Goal: Task Accomplishment & Management: Use online tool/utility

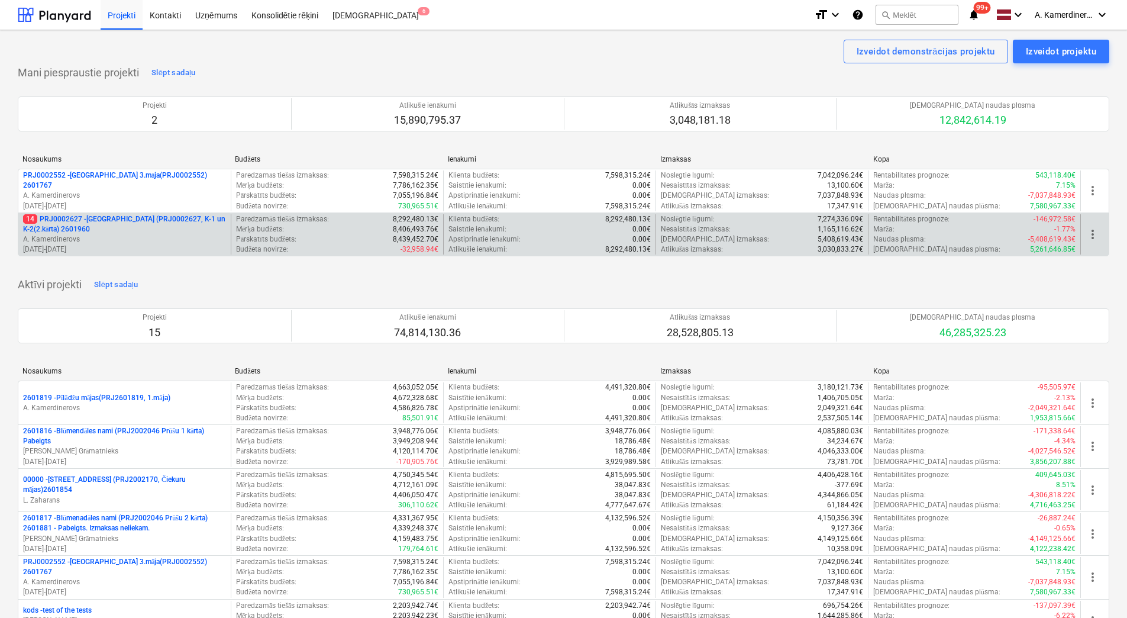
click at [128, 227] on p "14 PRJ0002627 - [GEOGRAPHIC_DATA] (PRJ0002627, K-1 un K-2(2.kārta) 2601960" at bounding box center [124, 224] width 203 height 20
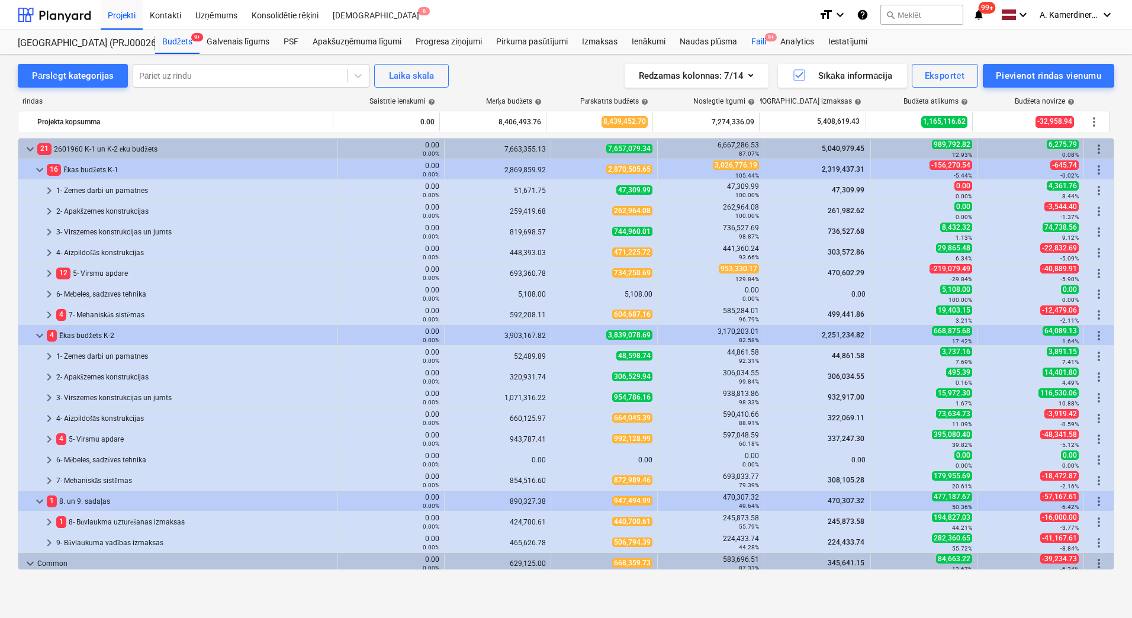
click at [757, 40] on div "Faili 9+" at bounding box center [758, 42] width 29 height 24
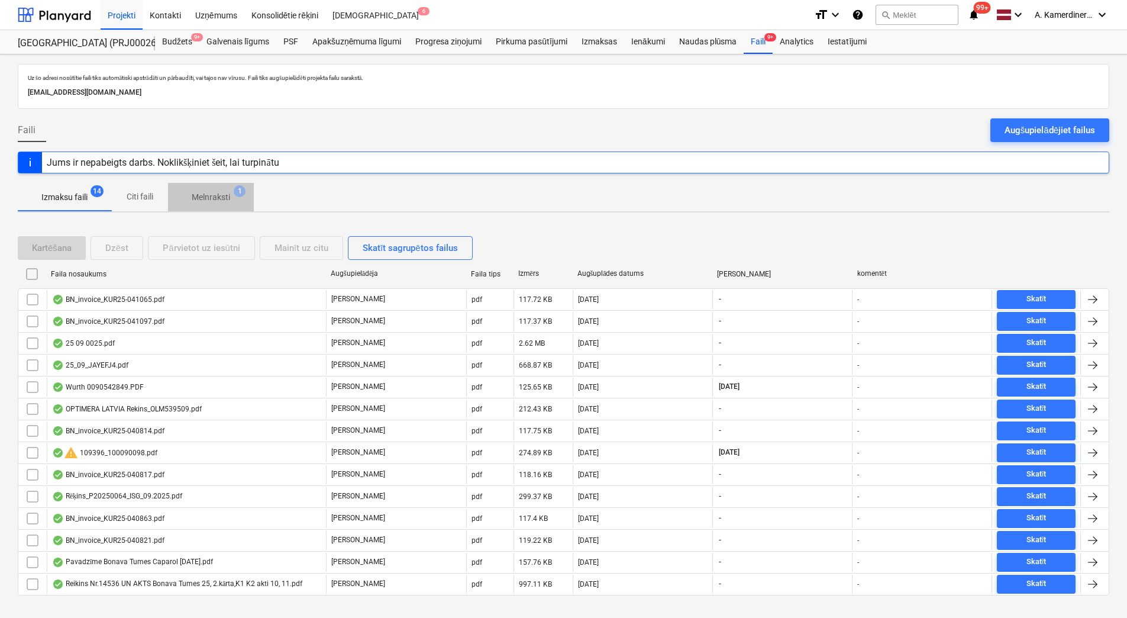
click at [208, 198] on p "Melnraksti" at bounding box center [211, 197] width 38 height 12
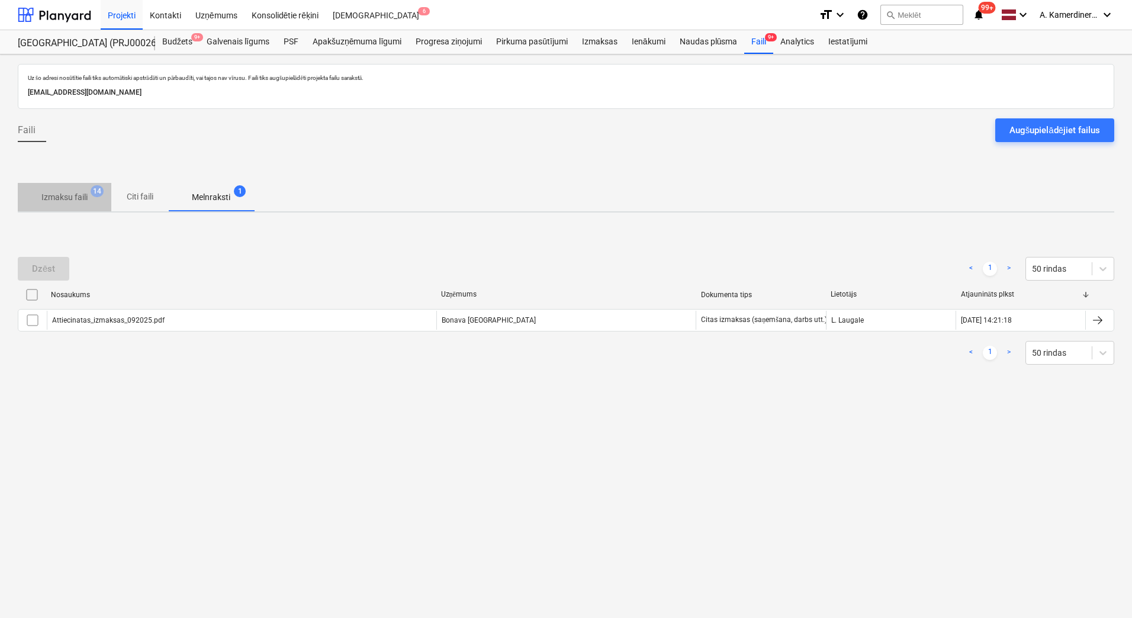
click at [71, 199] on p "Izmaksu faili" at bounding box center [64, 197] width 46 height 12
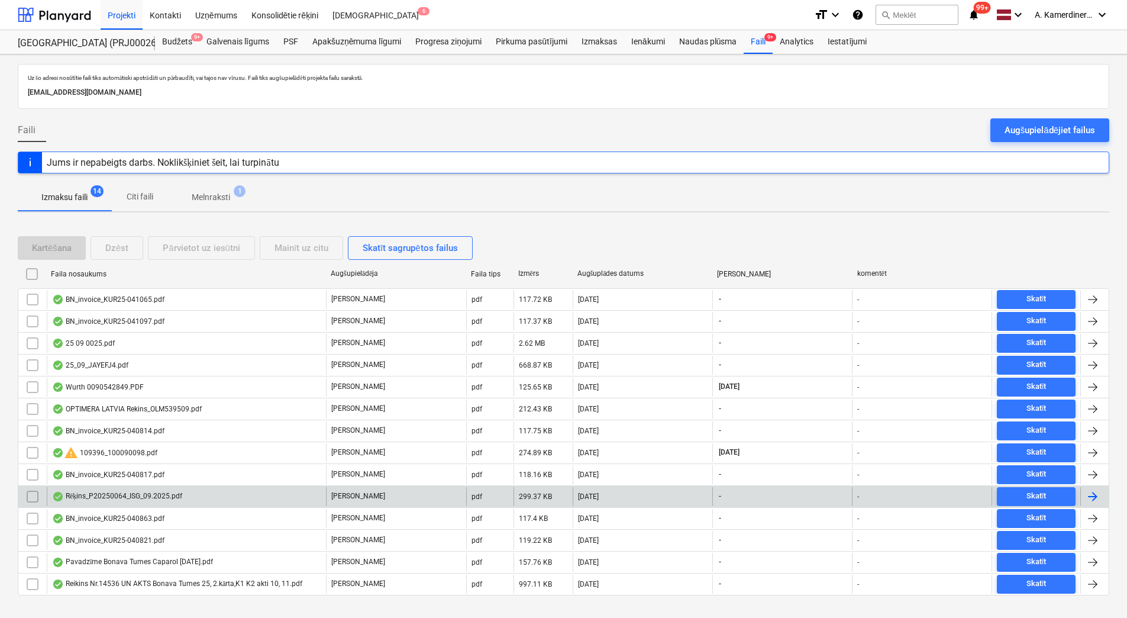
click at [154, 498] on div "Rēķins_P20250064_ISG_09.2025.pdf" at bounding box center [117, 496] width 130 height 9
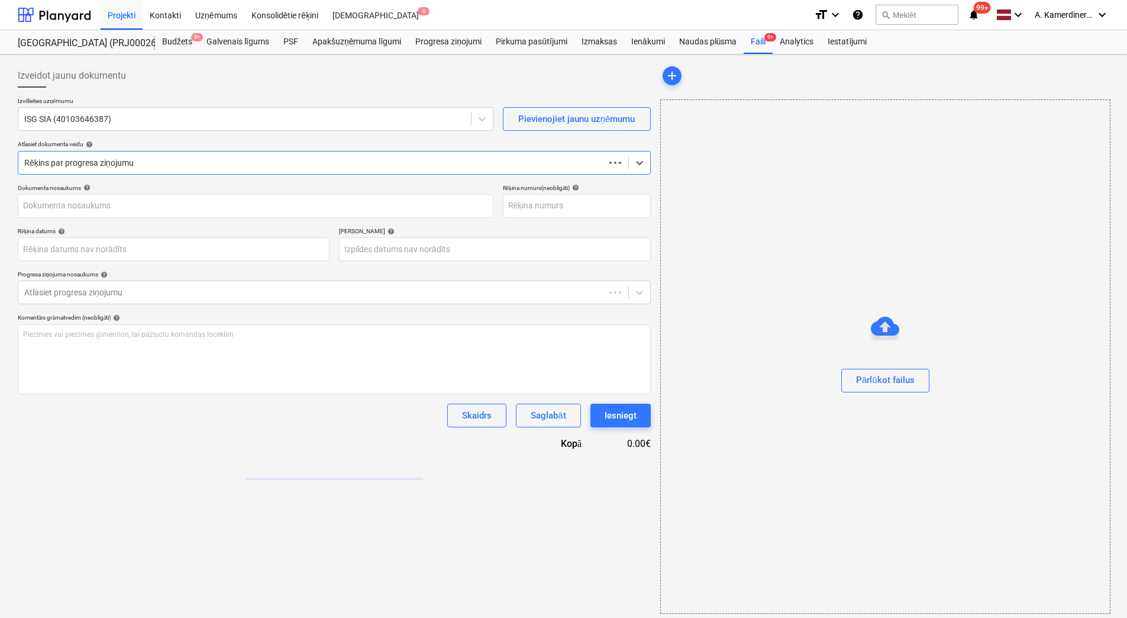
type input "P20250064"
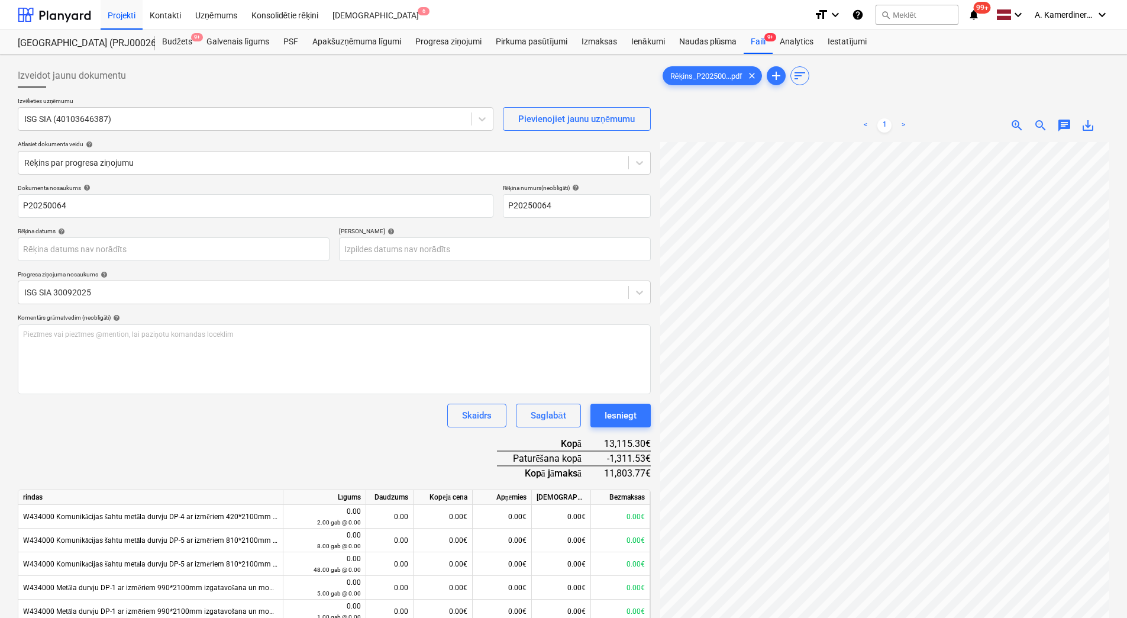
scroll to position [104, 101]
click at [605, 413] on div "Iesniegt" at bounding box center [621, 415] width 32 height 15
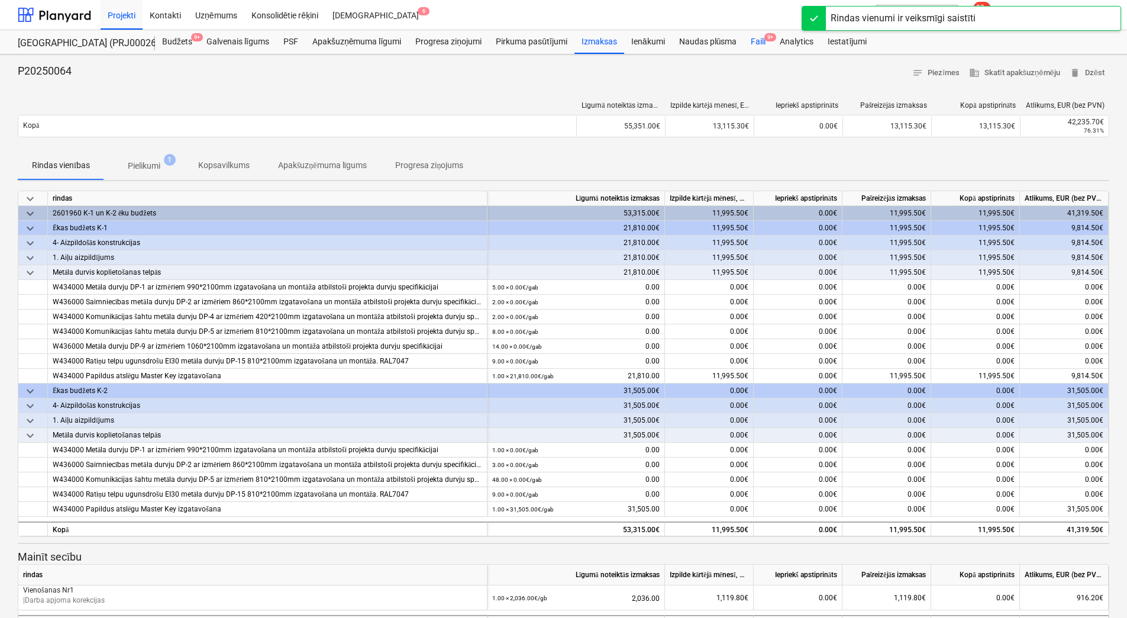
click at [762, 42] on div "Faili 9+" at bounding box center [758, 42] width 29 height 24
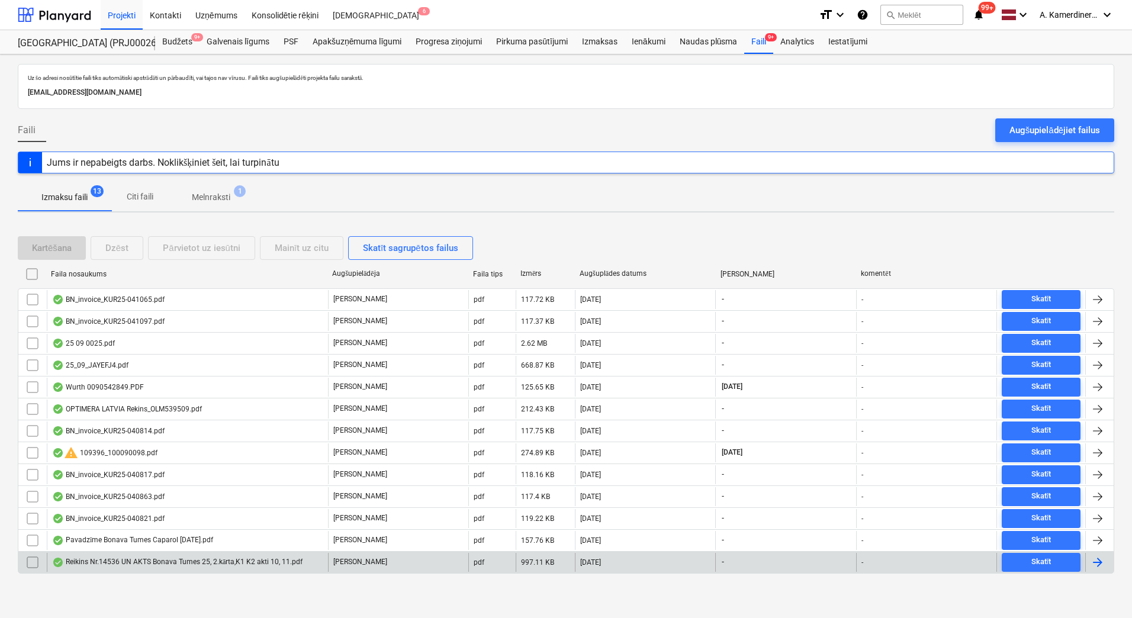
click at [163, 558] on div "Reikins Nr.14536 UN AKTS Bonava Tumes 25, 2.kārta,K1 K2 akti 10, 11.pdf" at bounding box center [177, 562] width 250 height 9
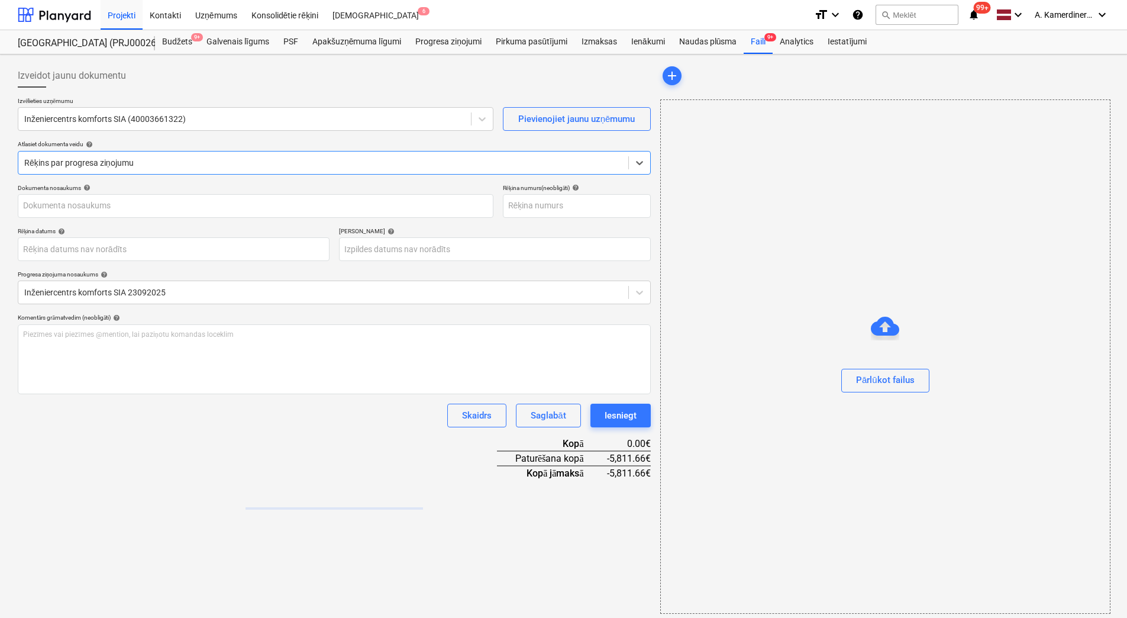
type input "14536"
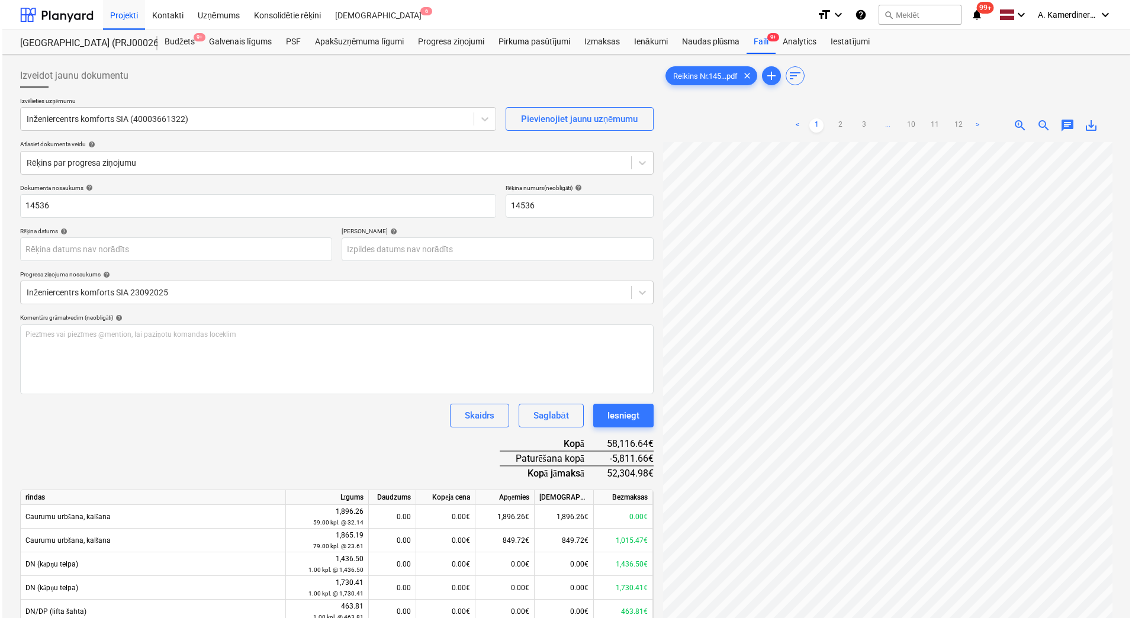
scroll to position [162, 86]
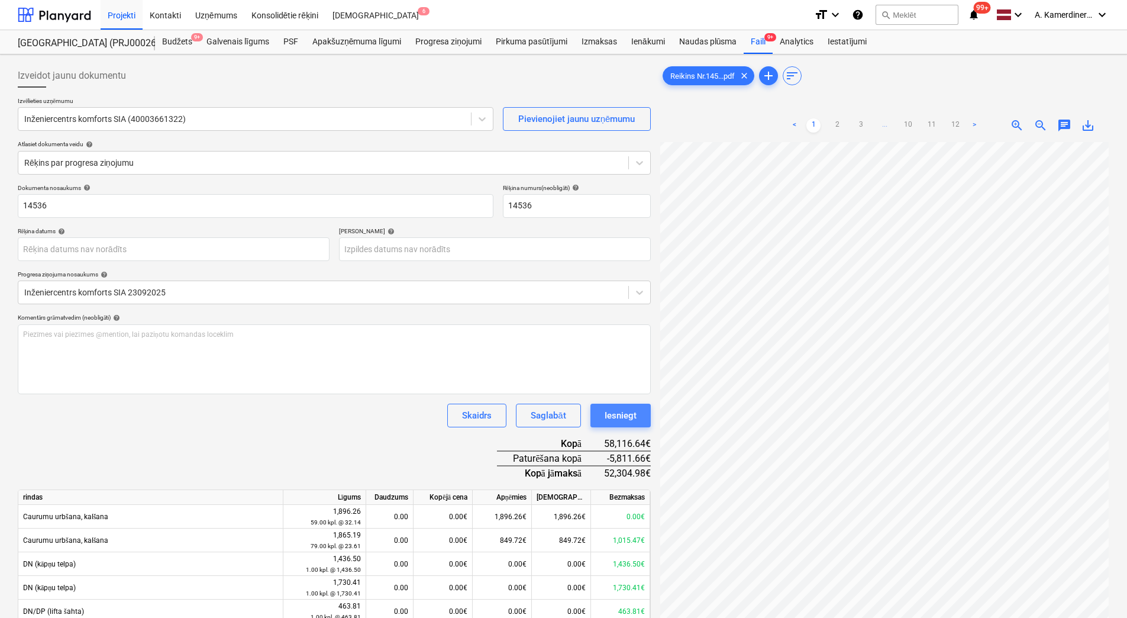
click at [626, 415] on div "Iesniegt" at bounding box center [621, 415] width 32 height 15
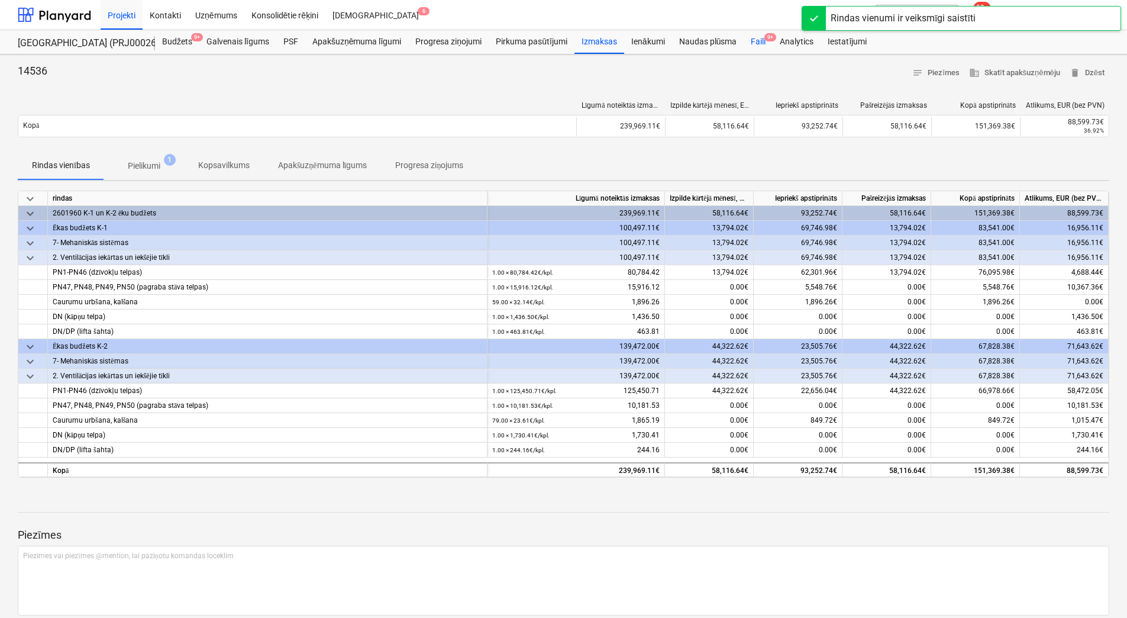
click at [762, 40] on div "Faili 9+" at bounding box center [758, 42] width 29 height 24
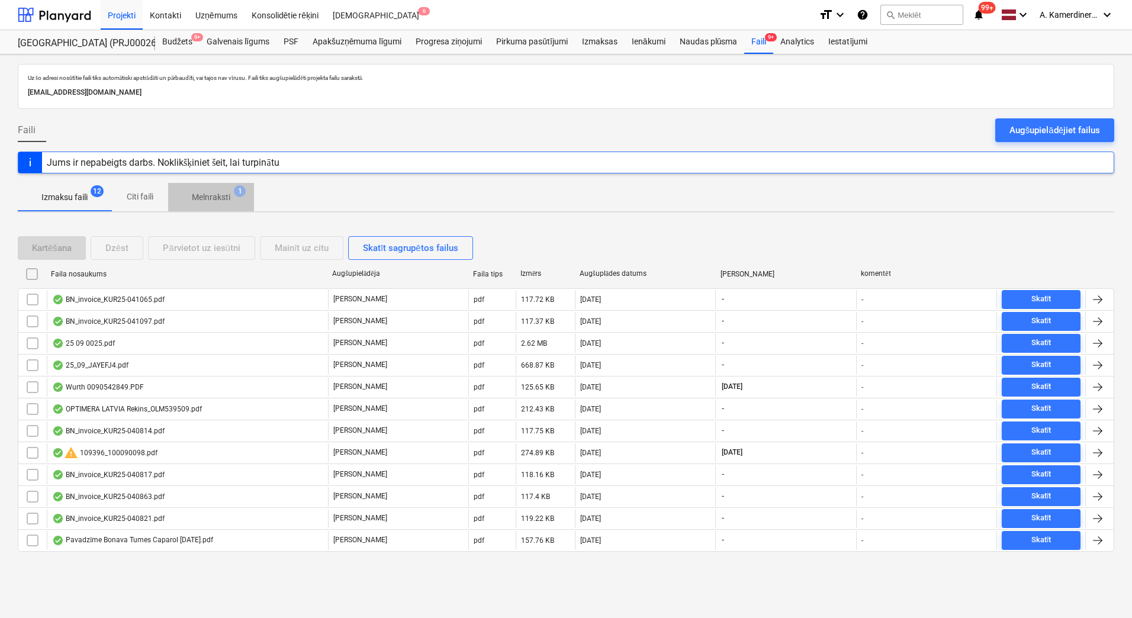
click at [214, 195] on p "Melnraksti" at bounding box center [211, 197] width 38 height 12
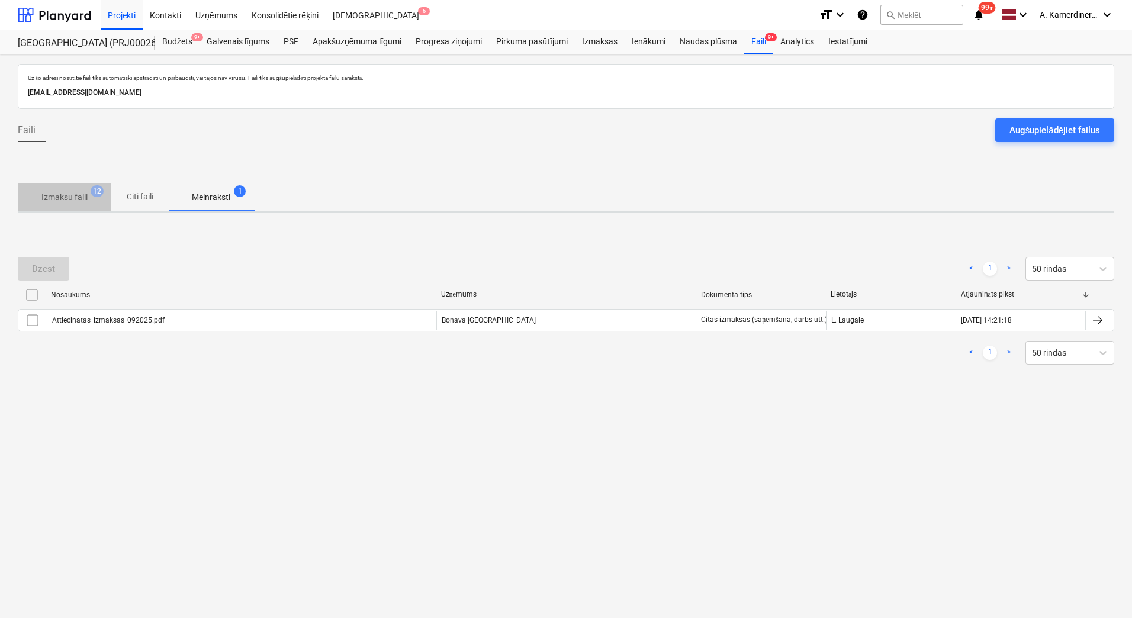
click at [80, 196] on p "Izmaksu faili" at bounding box center [64, 197] width 46 height 12
